Goal: Information Seeking & Learning: Understand process/instructions

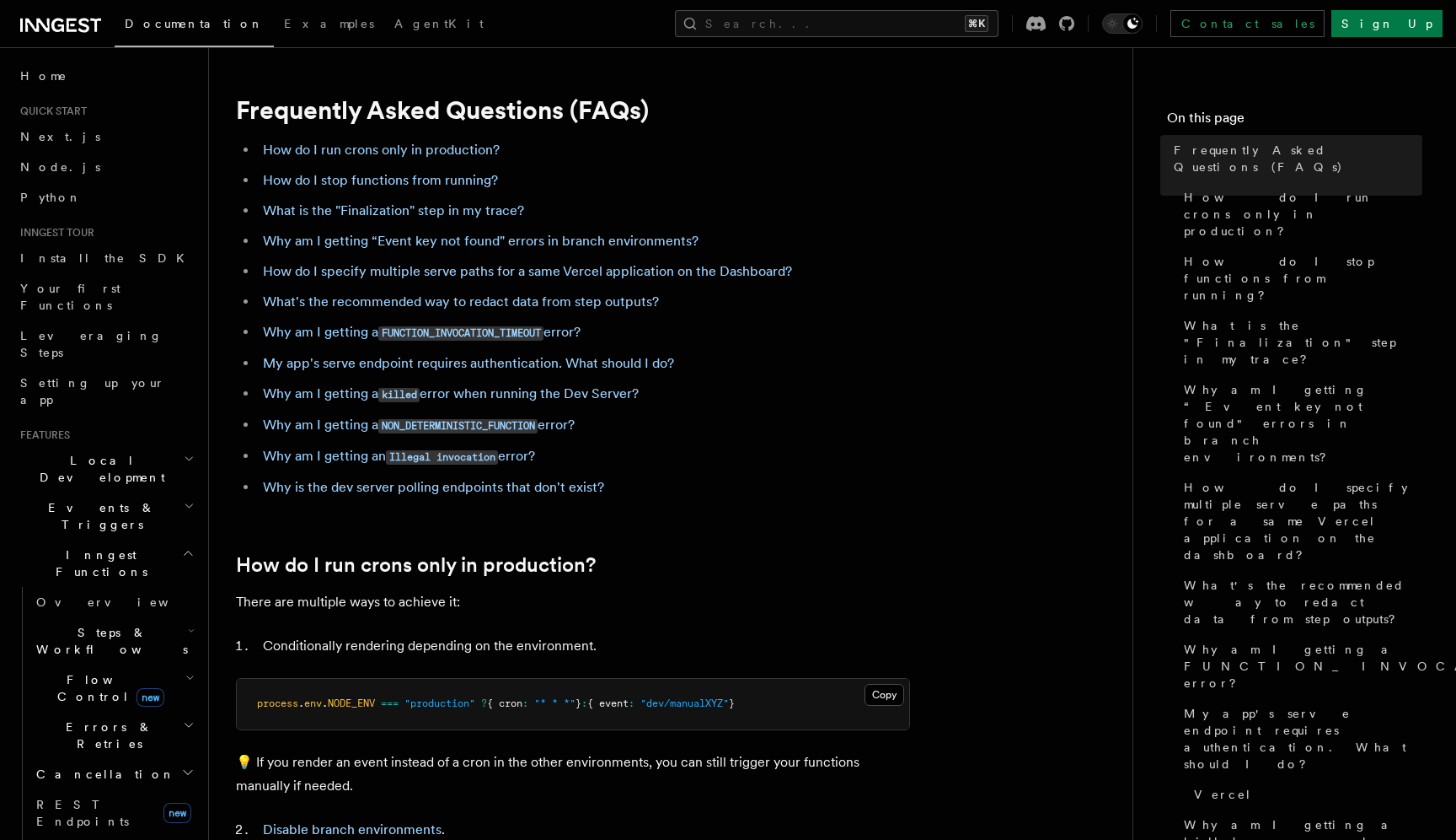
click at [697, 271] on link "How do I specify multiple serve paths for a same Vercel application on the Dash…" at bounding box center [527, 271] width 529 height 16
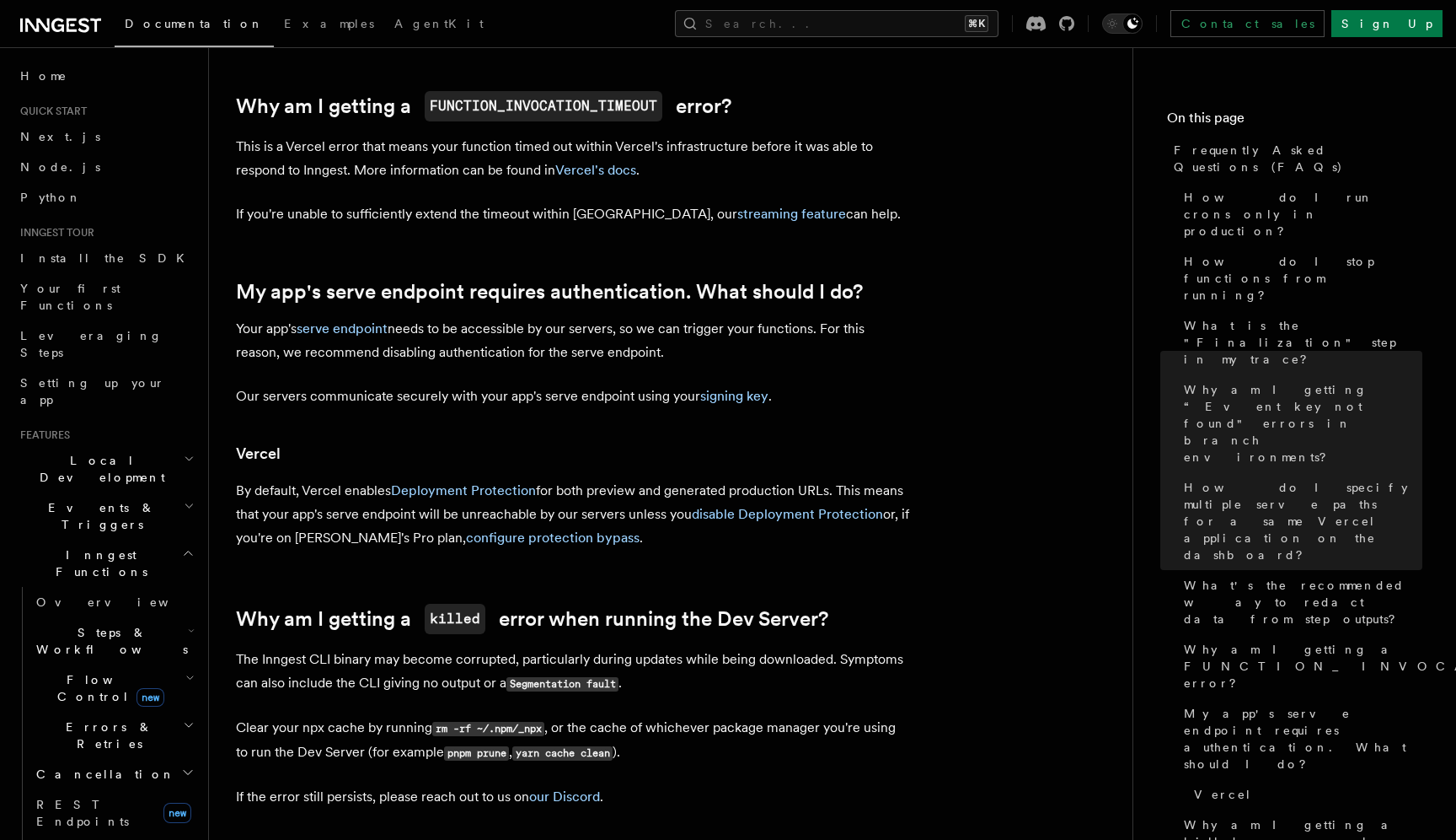
scroll to position [1790, 0]
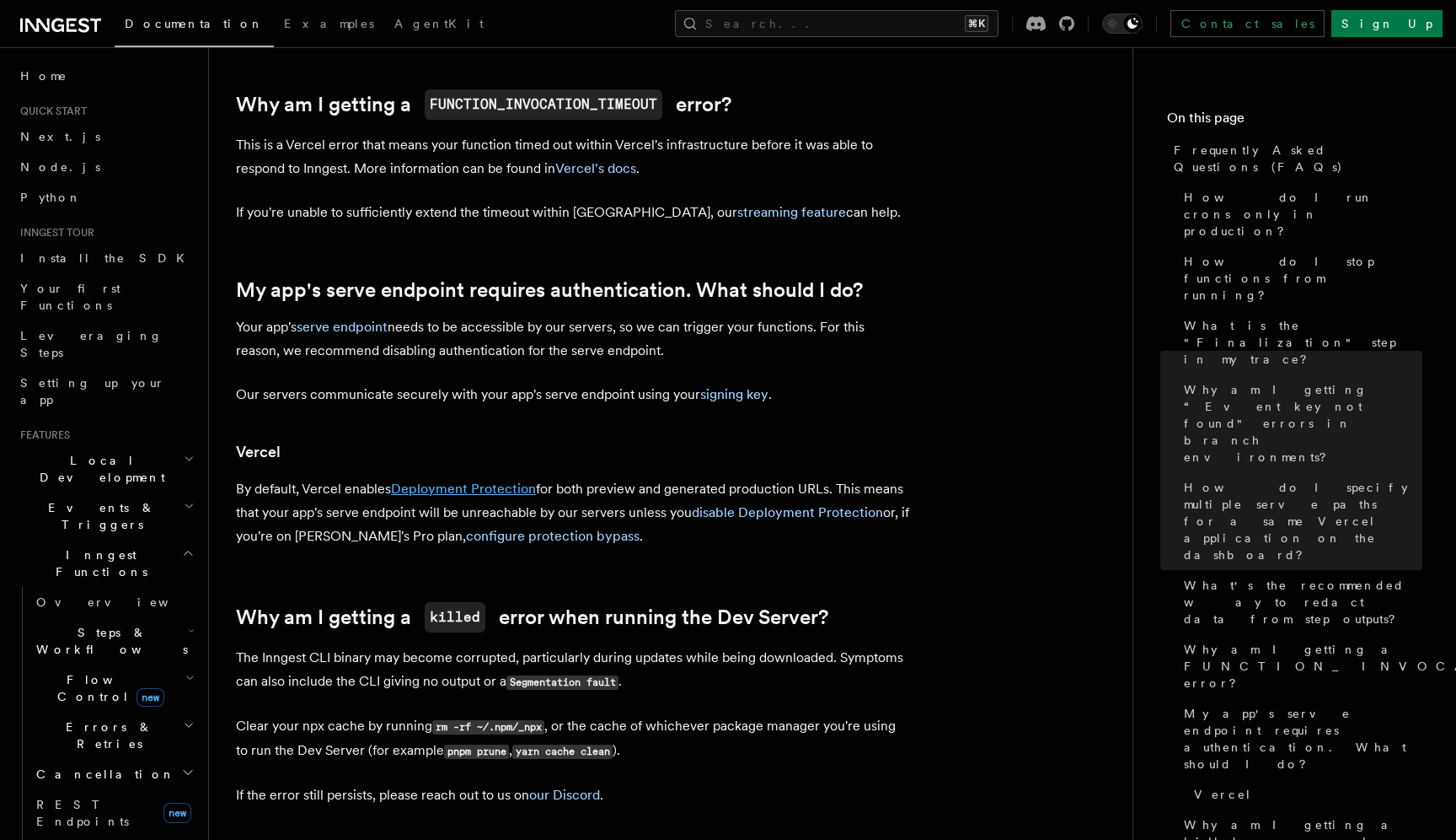
click at [517, 495] on link "Deployment Protection" at bounding box center [463, 489] width 145 height 16
click at [790, 512] on link "disable Deployment Protection" at bounding box center [787, 512] width 192 height 16
click at [539, 535] on link "configure protection bypass" at bounding box center [553, 536] width 174 height 16
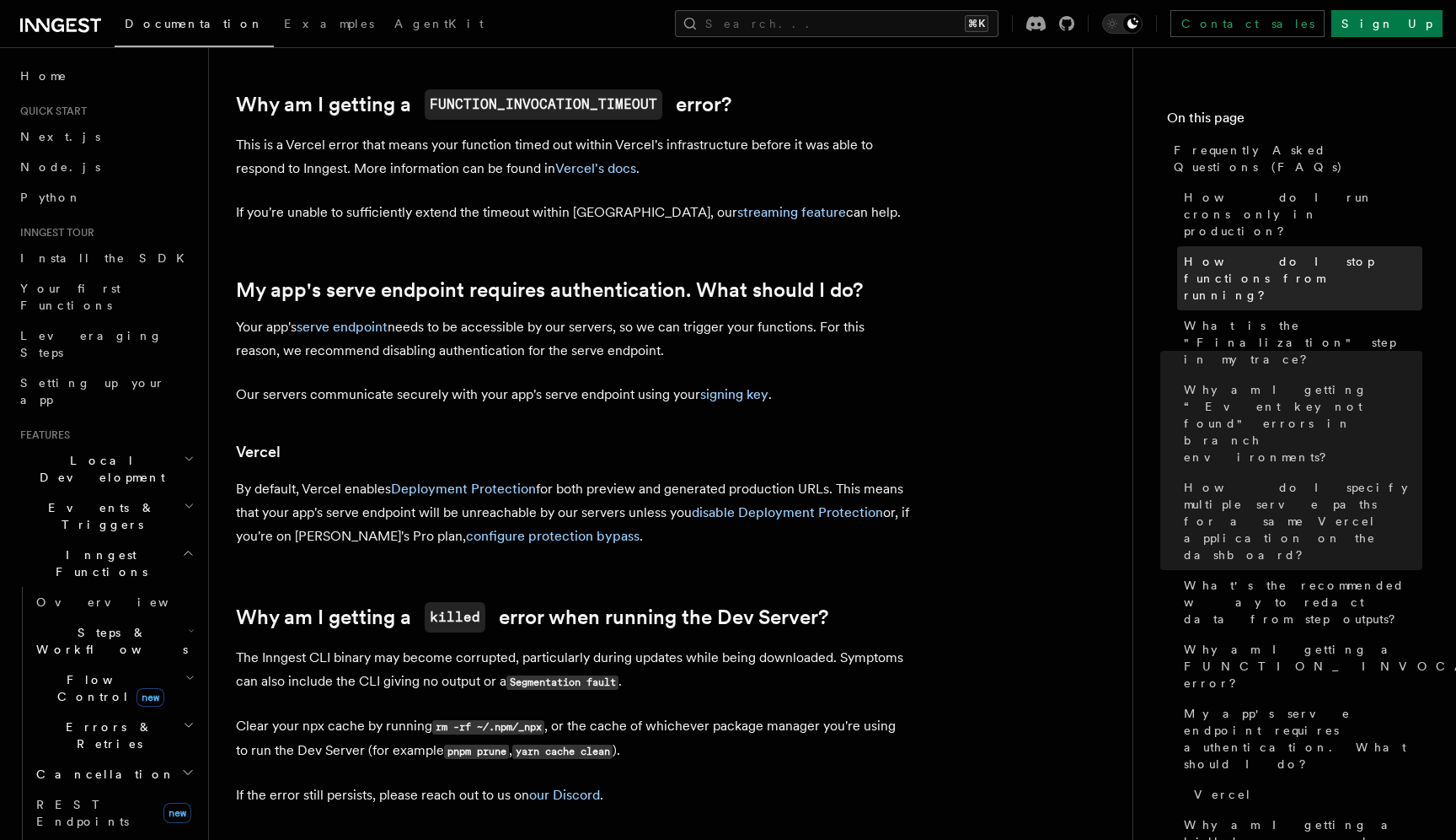
click at [1215, 253] on span "How do I stop functions from running?" at bounding box center [1303, 278] width 238 height 51
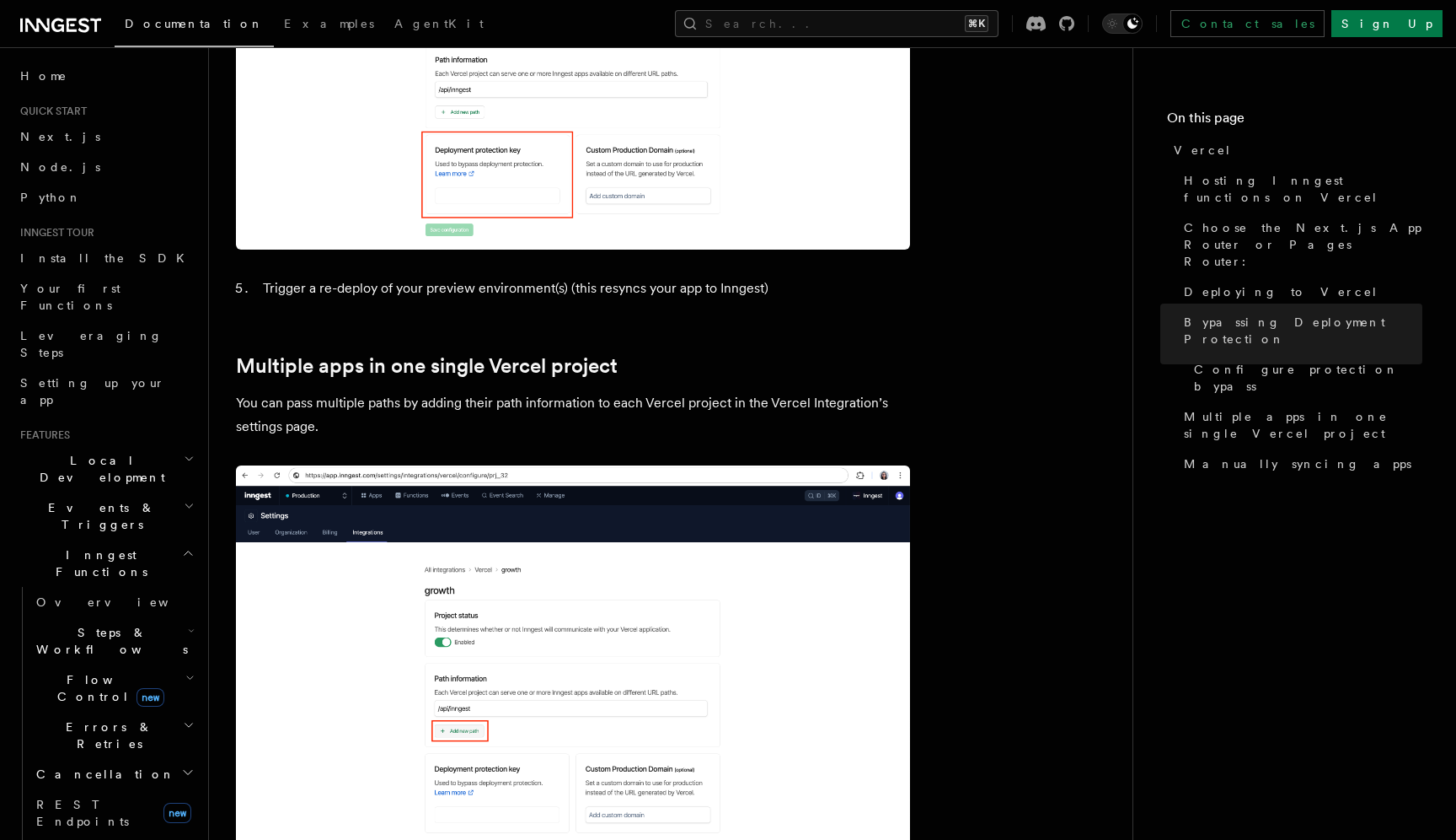
scroll to position [2134, 0]
